Goal: Information Seeking & Learning: Learn about a topic

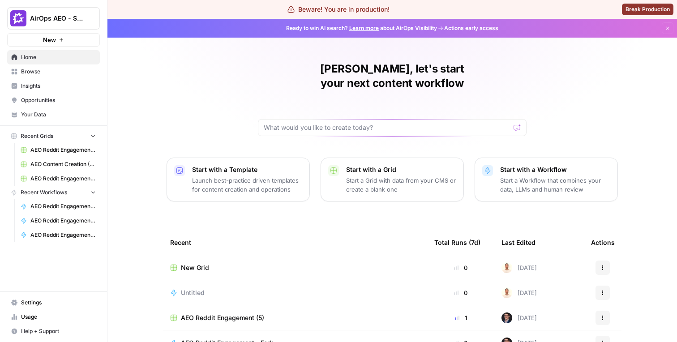
click at [64, 84] on span "Insights" at bounding box center [58, 86] width 75 height 8
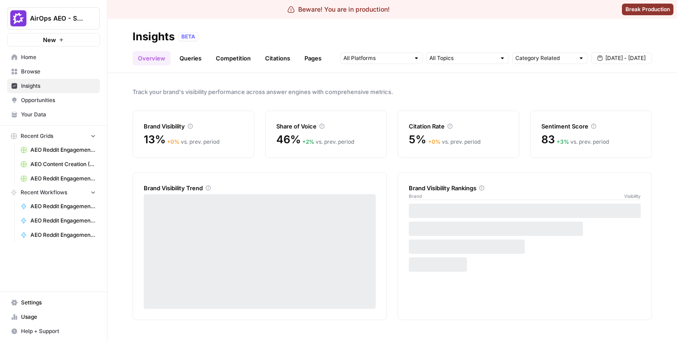
click at [189, 54] on link "Queries" at bounding box center [190, 58] width 33 height 14
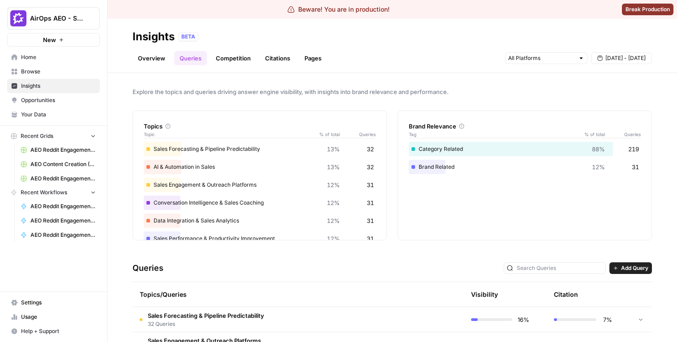
click at [162, 59] on link "Overview" at bounding box center [151, 58] width 38 height 14
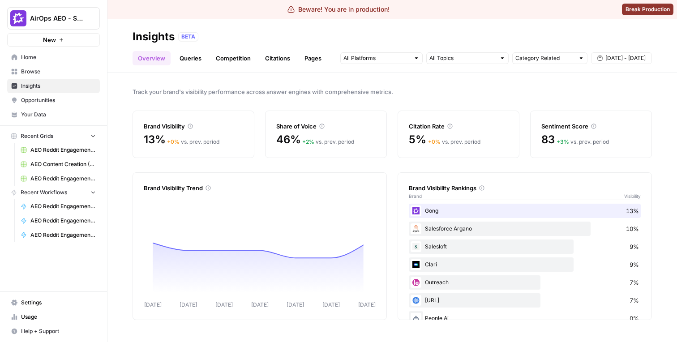
click at [219, 58] on link "Competition" at bounding box center [233, 58] width 46 height 14
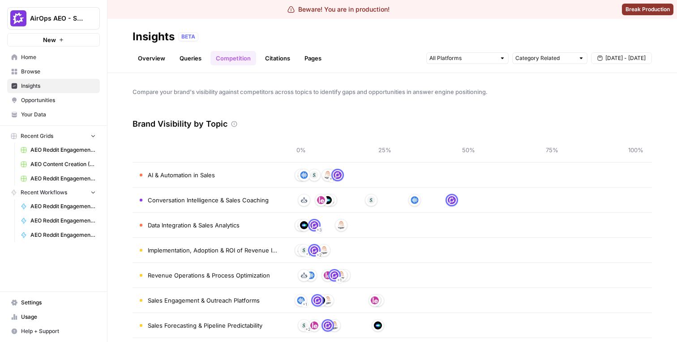
click at [152, 58] on link "Overview" at bounding box center [151, 58] width 38 height 14
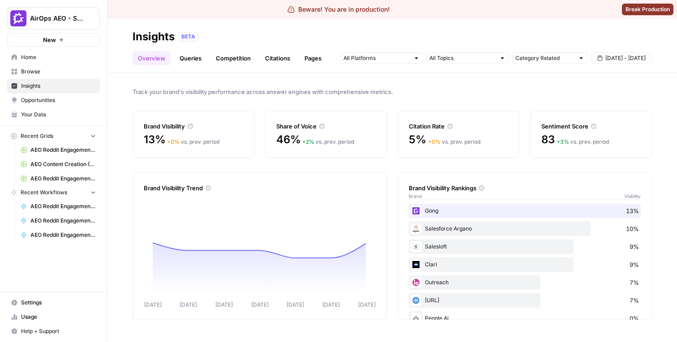
click at [246, 61] on link "Competition" at bounding box center [233, 58] width 46 height 14
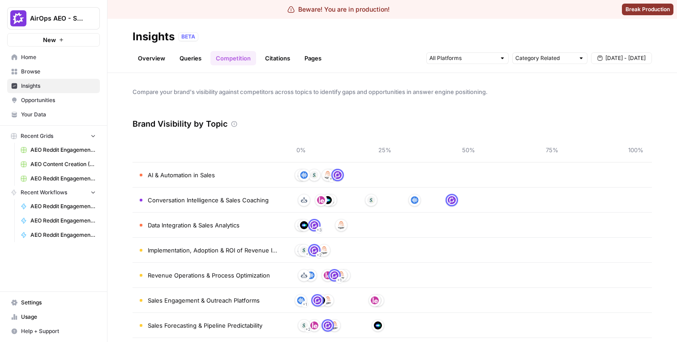
click at [266, 61] on link "Citations" at bounding box center [278, 58] width 36 height 14
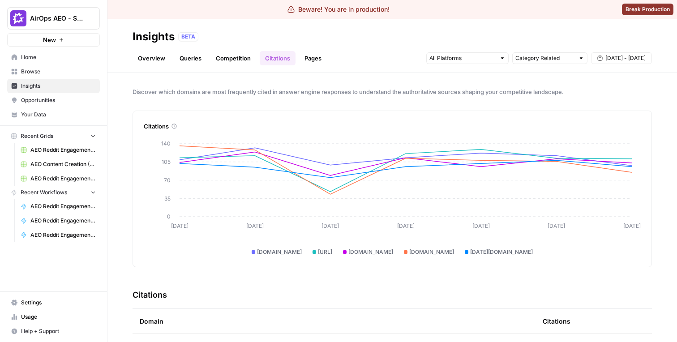
click at [304, 58] on link "Pages" at bounding box center [313, 58] width 28 height 14
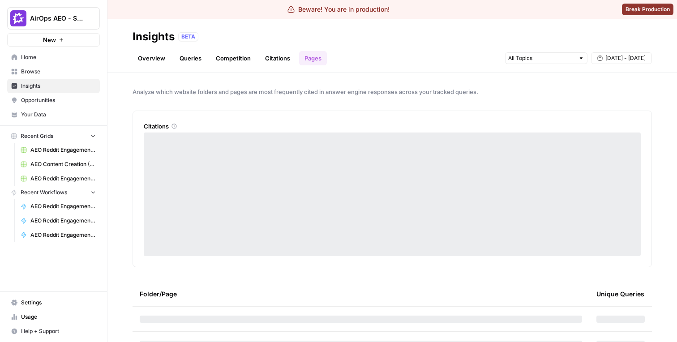
click at [283, 58] on link "Citations" at bounding box center [278, 58] width 36 height 14
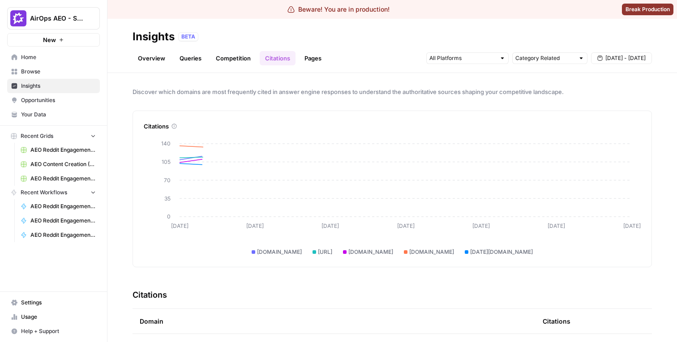
click at [226, 58] on link "Competition" at bounding box center [233, 58] width 46 height 14
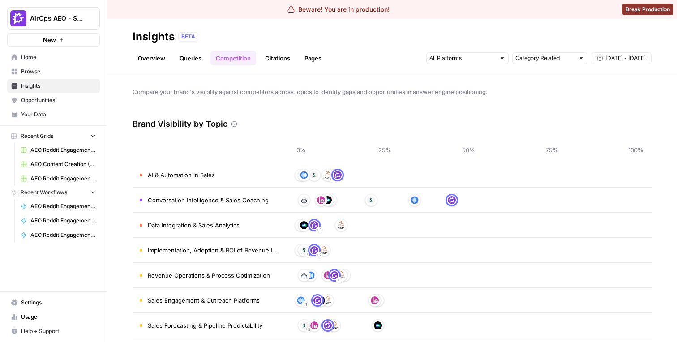
click at [273, 64] on link "Citations" at bounding box center [278, 58] width 36 height 14
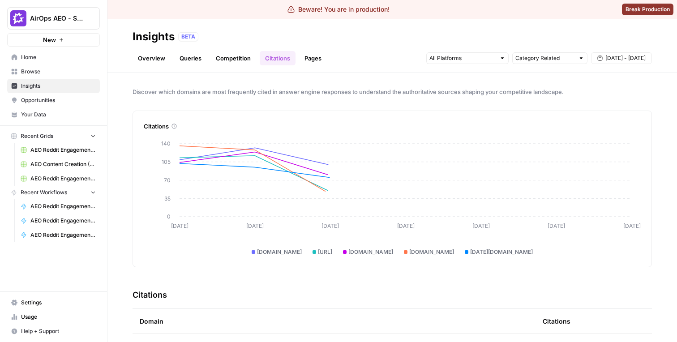
click at [240, 63] on link "Competition" at bounding box center [233, 58] width 46 height 14
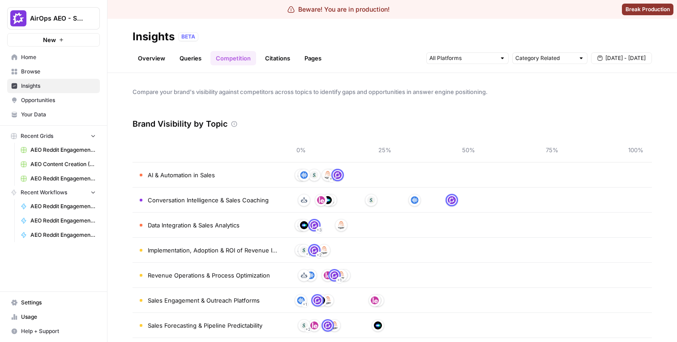
click at [152, 62] on link "Overview" at bounding box center [151, 58] width 38 height 14
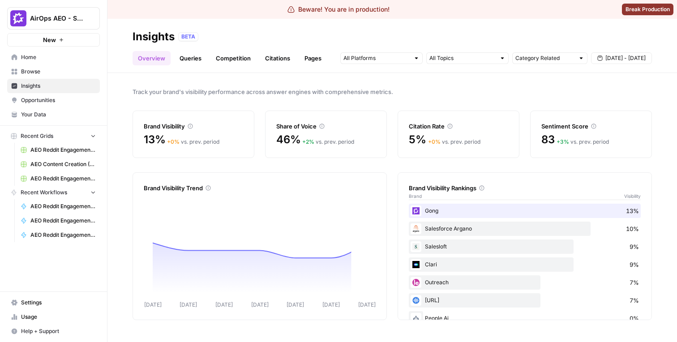
click at [244, 55] on link "Competition" at bounding box center [233, 58] width 46 height 14
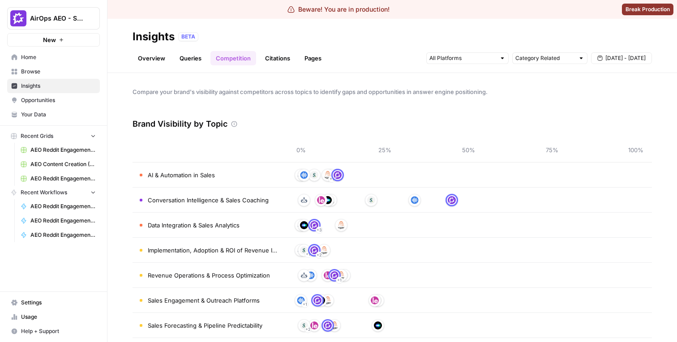
click at [261, 55] on link "Citations" at bounding box center [278, 58] width 36 height 14
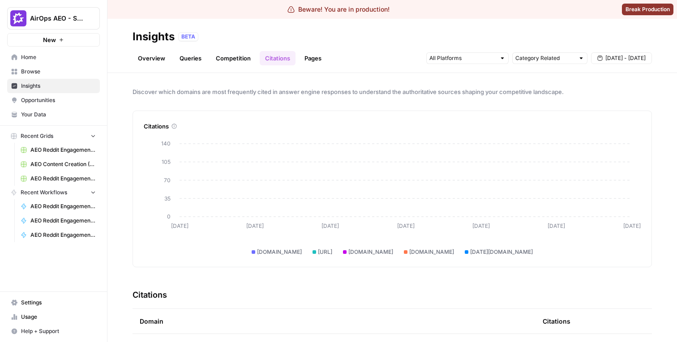
click at [245, 55] on link "Competition" at bounding box center [233, 58] width 46 height 14
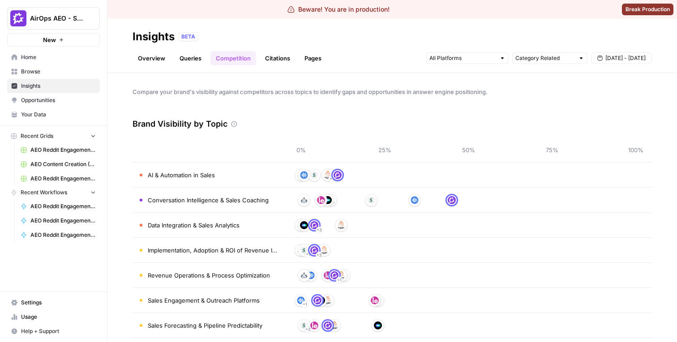
click at [181, 57] on link "Queries" at bounding box center [190, 58] width 33 height 14
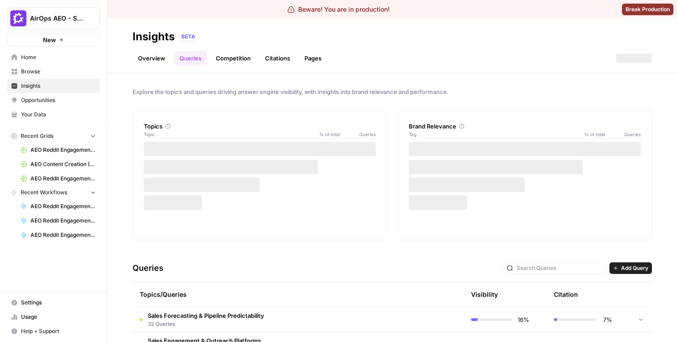
click at [158, 57] on link "Overview" at bounding box center [151, 58] width 38 height 14
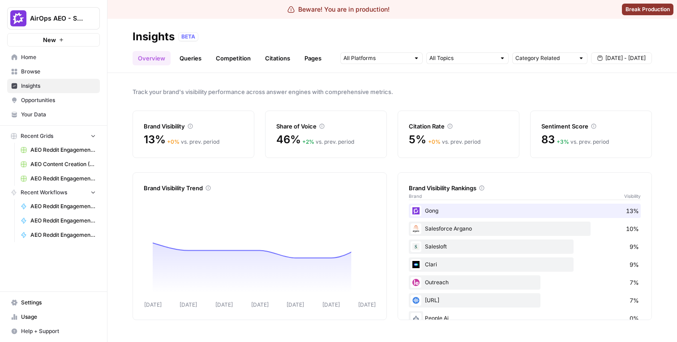
click at [238, 57] on link "Competition" at bounding box center [233, 58] width 46 height 14
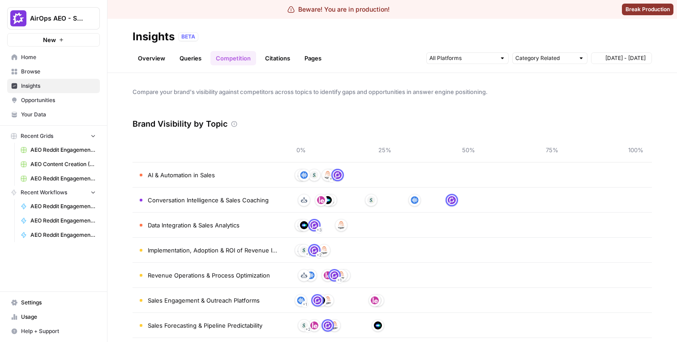
click at [265, 57] on link "Citations" at bounding box center [278, 58] width 36 height 14
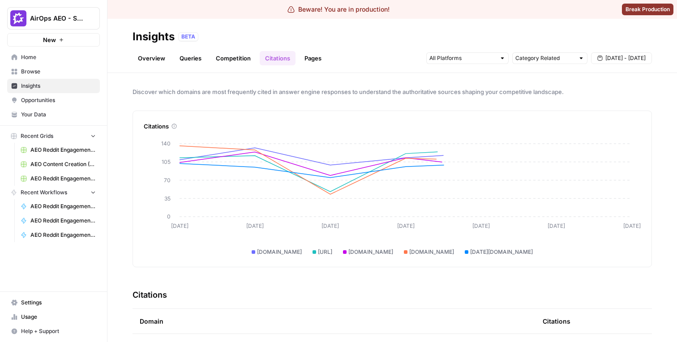
click at [239, 56] on link "Competition" at bounding box center [233, 58] width 46 height 14
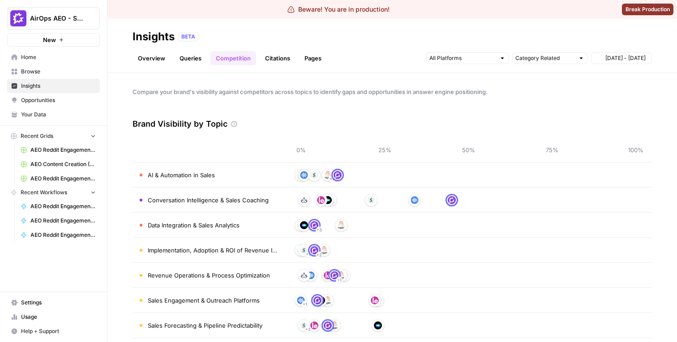
click at [265, 56] on link "Citations" at bounding box center [278, 58] width 36 height 14
click at [198, 58] on link "Queries" at bounding box center [190, 58] width 33 height 14
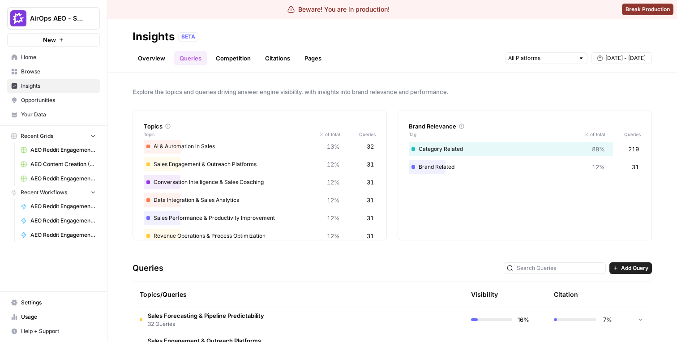
scroll to position [18, 0]
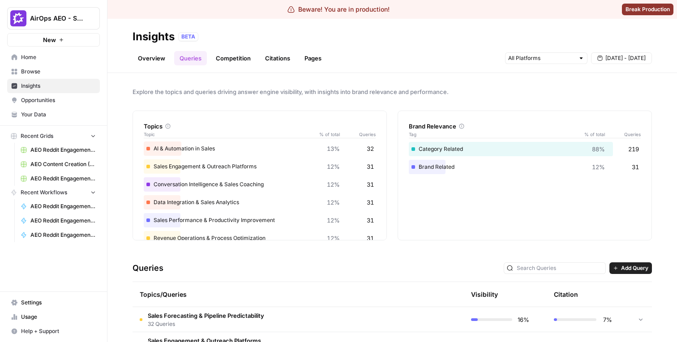
click at [225, 60] on link "Competition" at bounding box center [233, 58] width 46 height 14
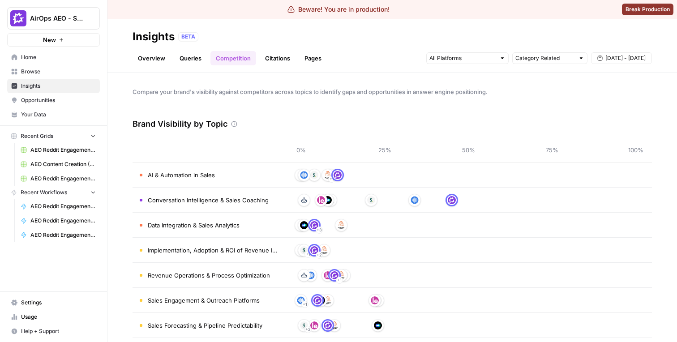
click at [269, 60] on link "Citations" at bounding box center [278, 58] width 36 height 14
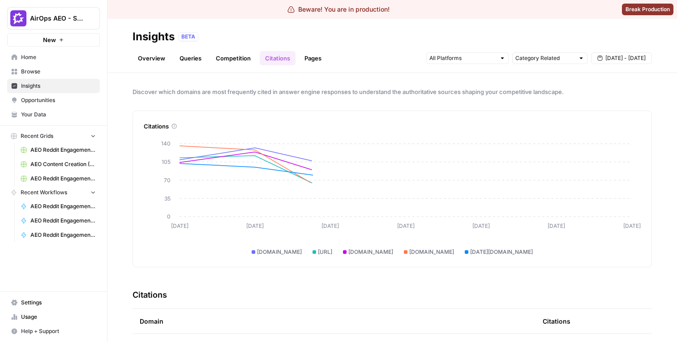
click at [236, 56] on link "Competition" at bounding box center [233, 58] width 46 height 14
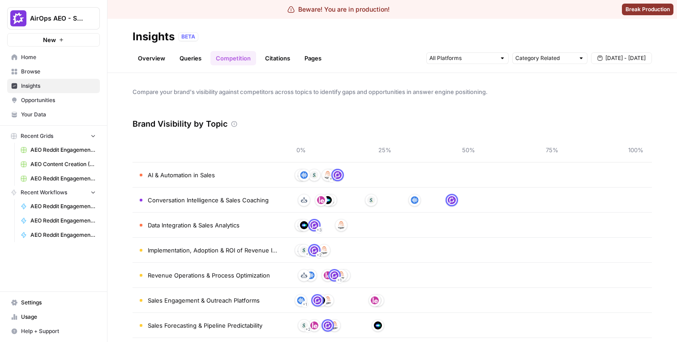
click at [197, 60] on link "Queries" at bounding box center [190, 58] width 33 height 14
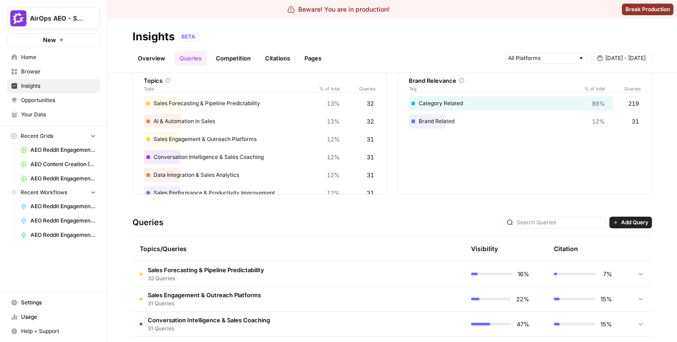
scroll to position [45, 0]
click at [151, 54] on link "Overview" at bounding box center [151, 58] width 38 height 14
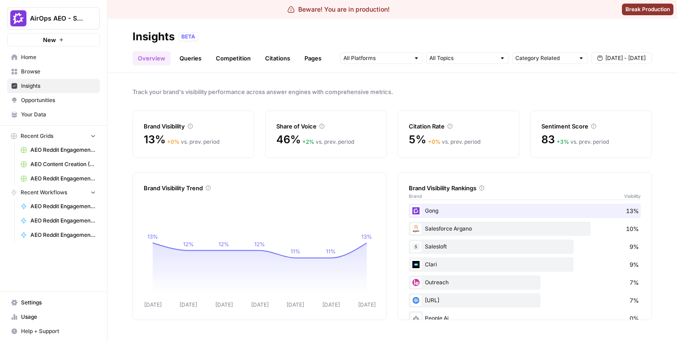
click at [172, 56] on ul "Overview Queries Competition Citations Pages" at bounding box center [229, 58] width 194 height 14
click at [184, 56] on link "Queries" at bounding box center [190, 58] width 33 height 14
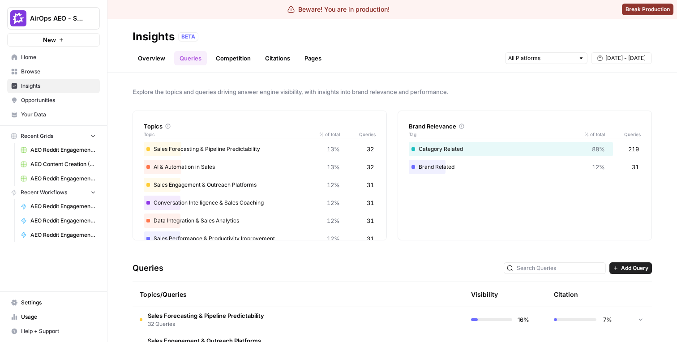
click at [222, 59] on link "Competition" at bounding box center [233, 58] width 46 height 14
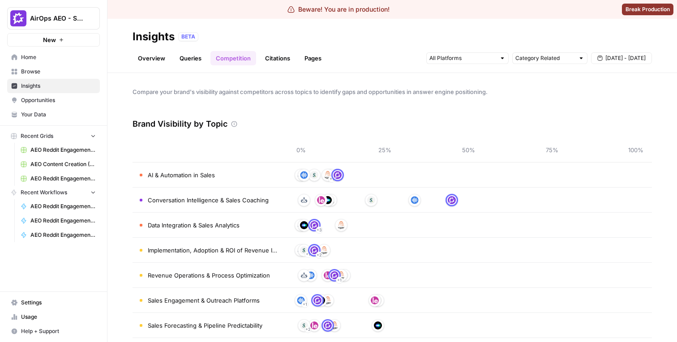
click at [190, 60] on link "Queries" at bounding box center [190, 58] width 33 height 14
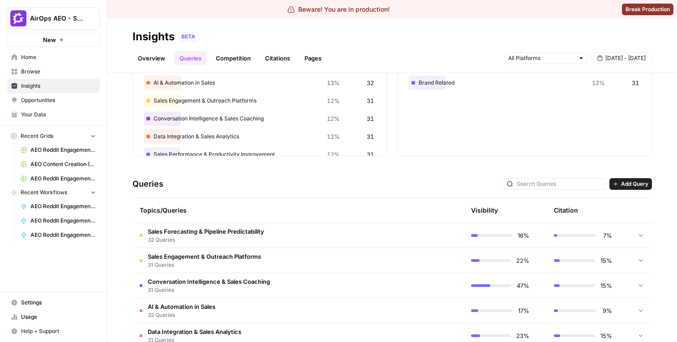
scroll to position [23, 0]
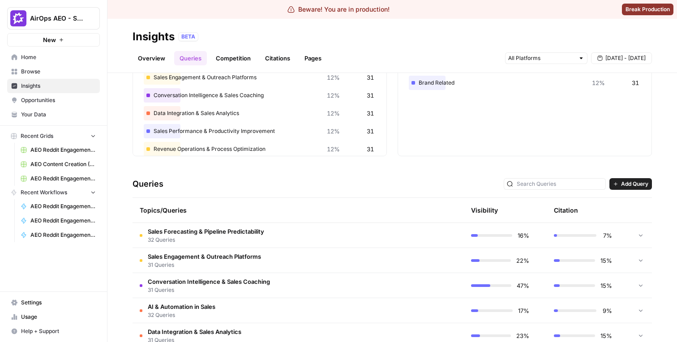
click at [298, 228] on td "Sales Forecasting & Pipeline Predictability 32 Queries" at bounding box center [255, 235] width 246 height 25
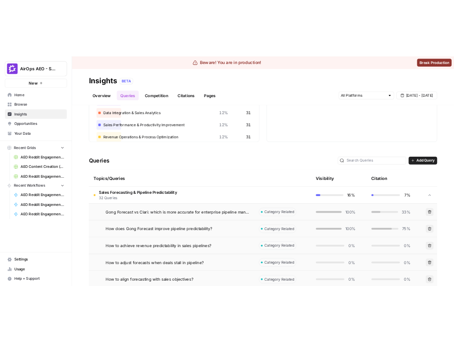
scroll to position [119, 0]
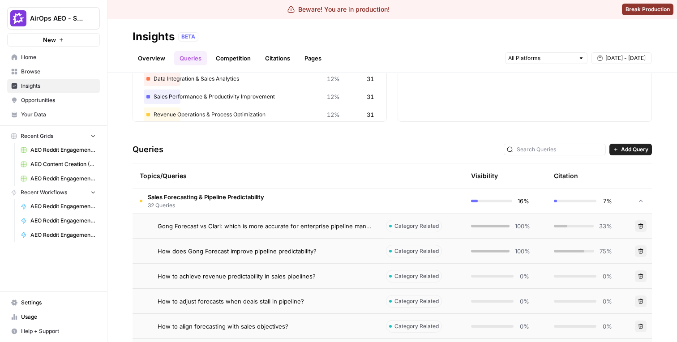
click at [294, 228] on span "Gong Forecast vs Clari: which is more accurate for enterprise pipeline manageme…" at bounding box center [265, 226] width 214 height 9
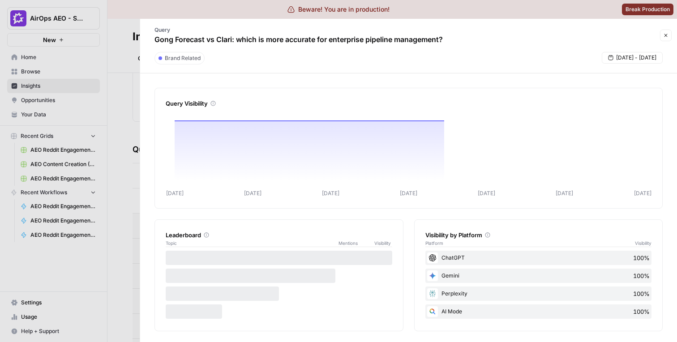
click at [104, 203] on div at bounding box center [338, 171] width 677 height 342
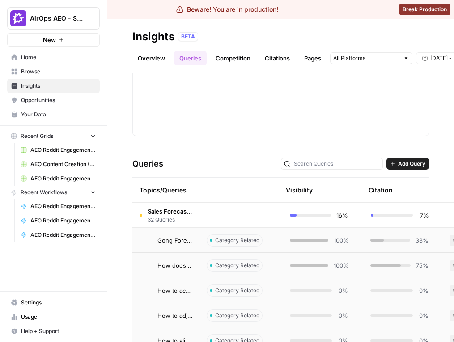
scroll to position [257, 0]
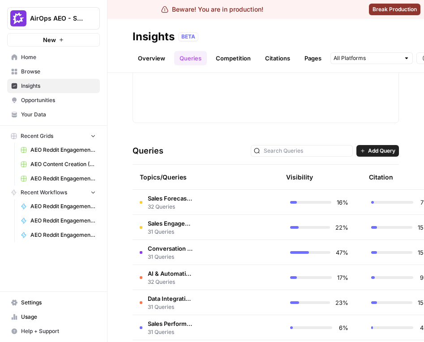
scroll to position [270, 0]
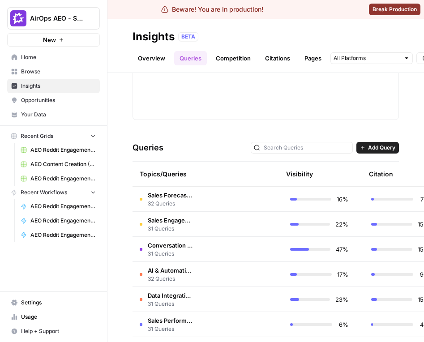
click at [245, 190] on td at bounding box center [241, 199] width 83 height 25
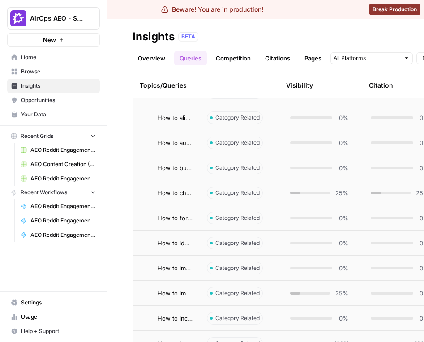
scroll to position [442, 0]
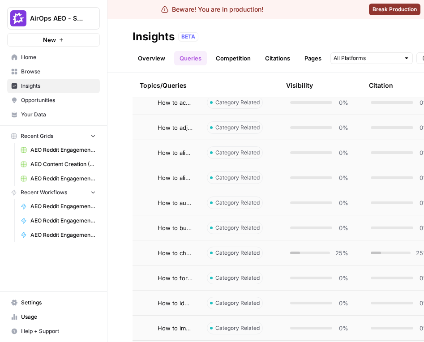
click at [223, 230] on span "Category Related" at bounding box center [237, 228] width 44 height 8
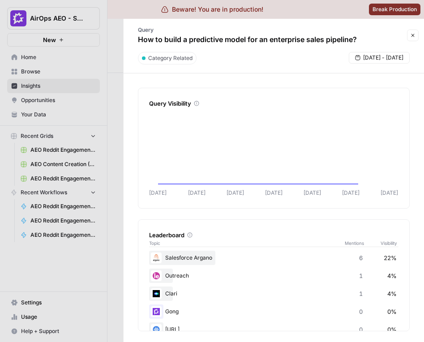
click at [95, 227] on div at bounding box center [212, 171] width 424 height 342
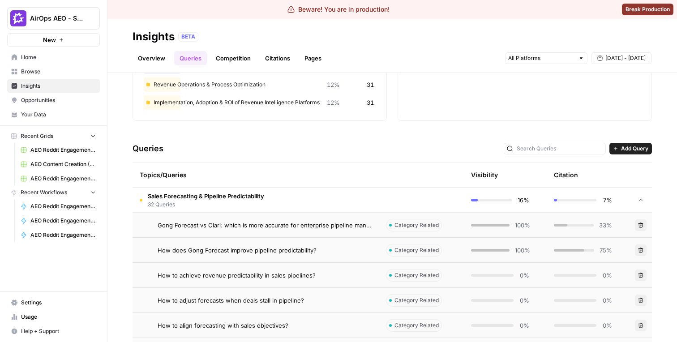
scroll to position [103, 0]
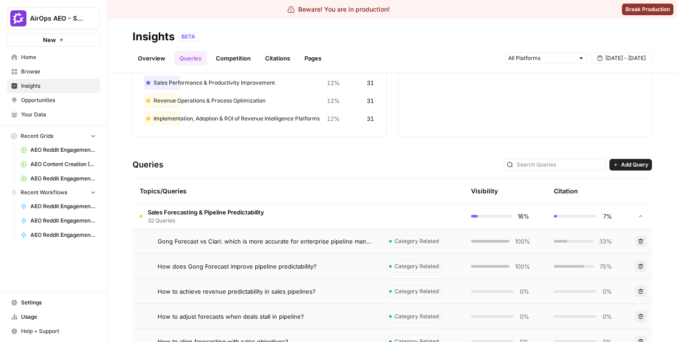
click at [360, 221] on td "Sales Forecasting & Pipeline Predictability 32 Queries" at bounding box center [255, 216] width 246 height 25
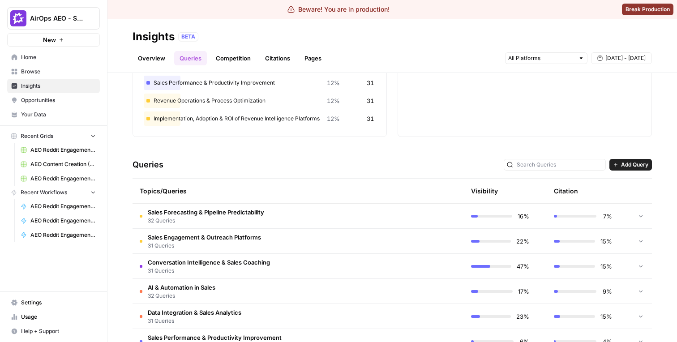
scroll to position [0, 0]
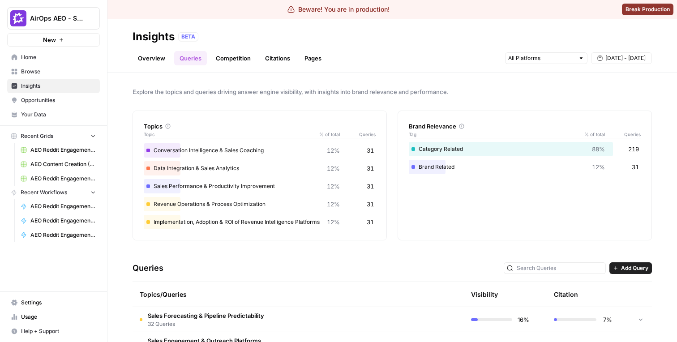
click at [239, 56] on link "Competition" at bounding box center [233, 58] width 46 height 14
